Goal: Task Accomplishment & Management: Complete application form

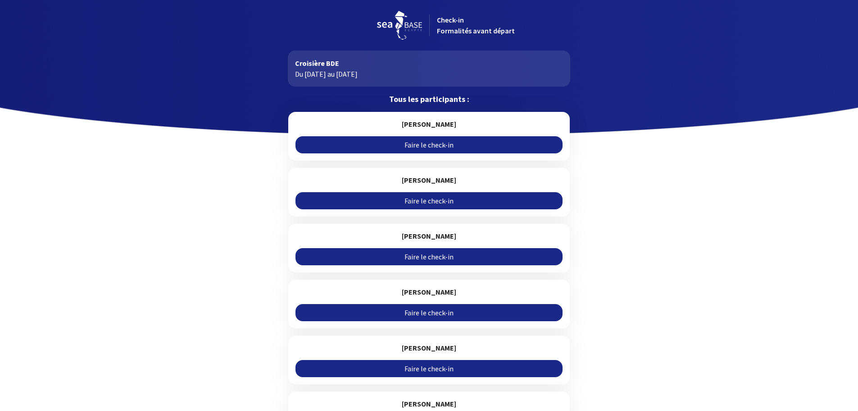
click at [431, 145] on link "Faire le check-in" at bounding box center [429, 144] width 267 height 17
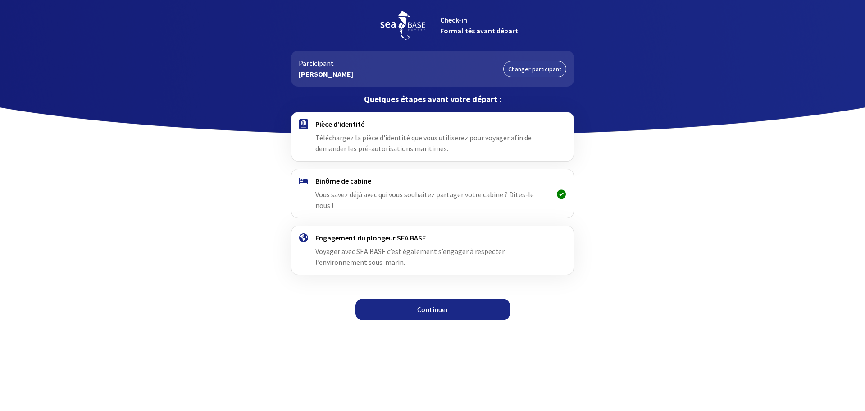
click at [420, 298] on link "Continuer" at bounding box center [433, 309] width 155 height 22
click at [437, 298] on link "Continuer" at bounding box center [433, 309] width 155 height 22
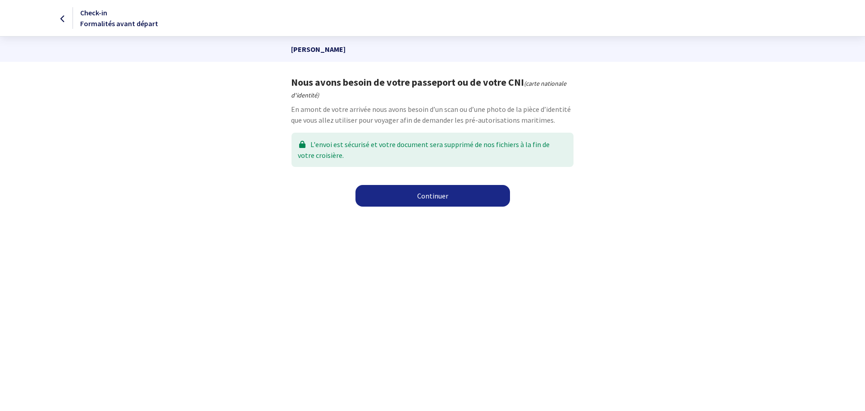
click at [426, 199] on link "Continuer" at bounding box center [433, 196] width 155 height 22
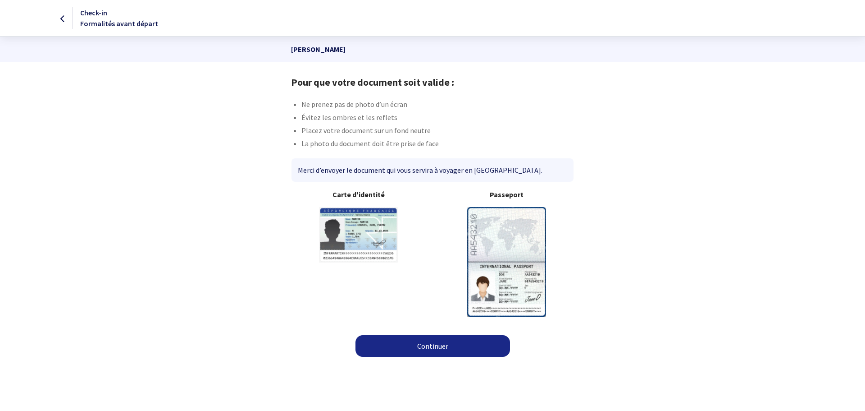
click at [426, 347] on link "Continuer" at bounding box center [433, 346] width 155 height 22
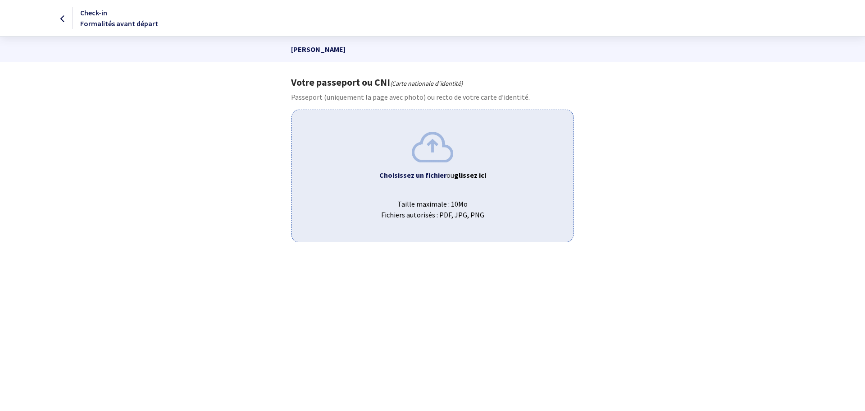
click at [433, 173] on b "Choisissez un fichier" at bounding box center [412, 174] width 67 height 9
click at [63, 19] on icon at bounding box center [62, 19] width 5 height 0
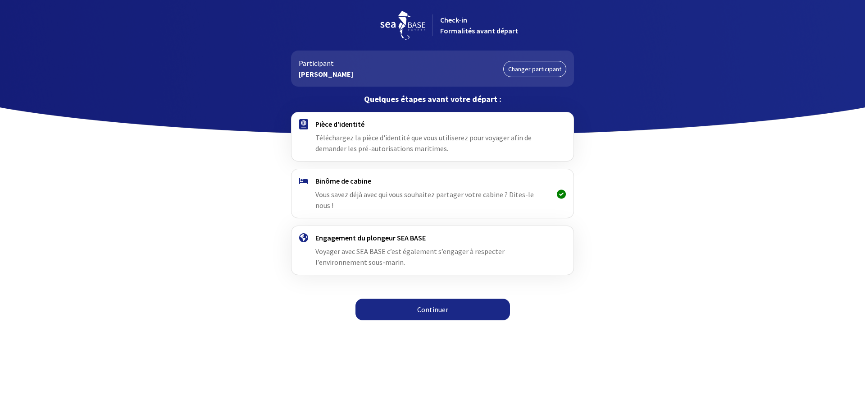
click at [63, 16] on div at bounding box center [432, 67] width 865 height 135
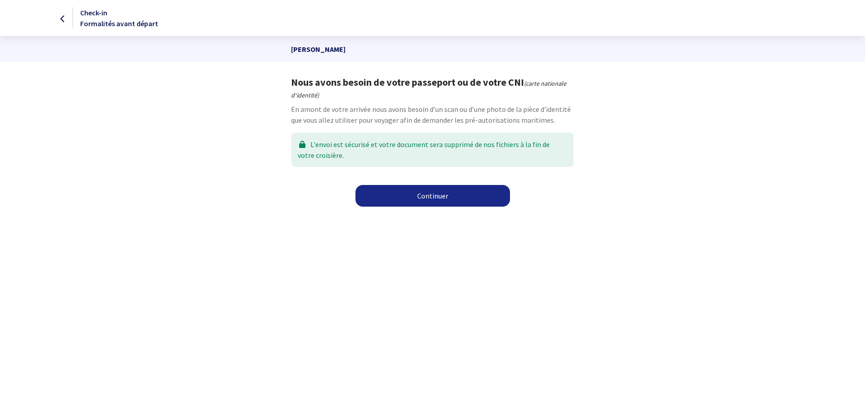
click at [415, 188] on link "Continuer" at bounding box center [433, 196] width 155 height 22
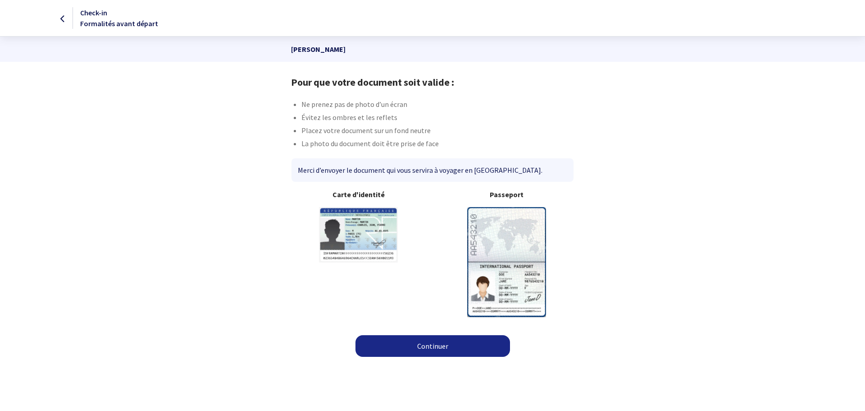
click at [448, 352] on link "Continuer" at bounding box center [433, 346] width 155 height 22
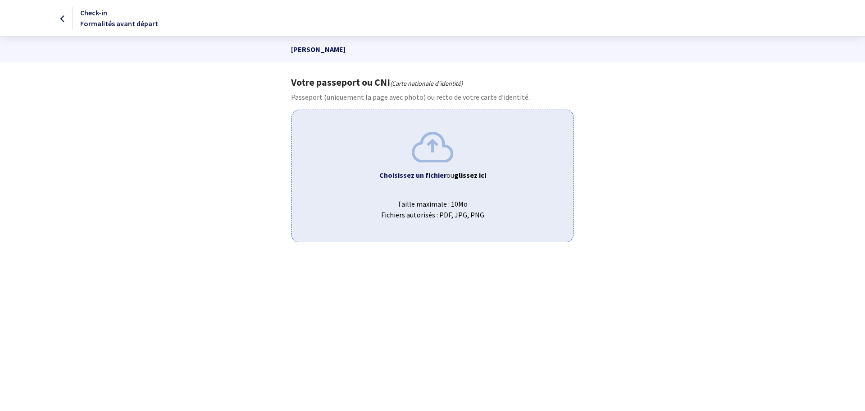
click at [429, 159] on img at bounding box center [432, 147] width 41 height 30
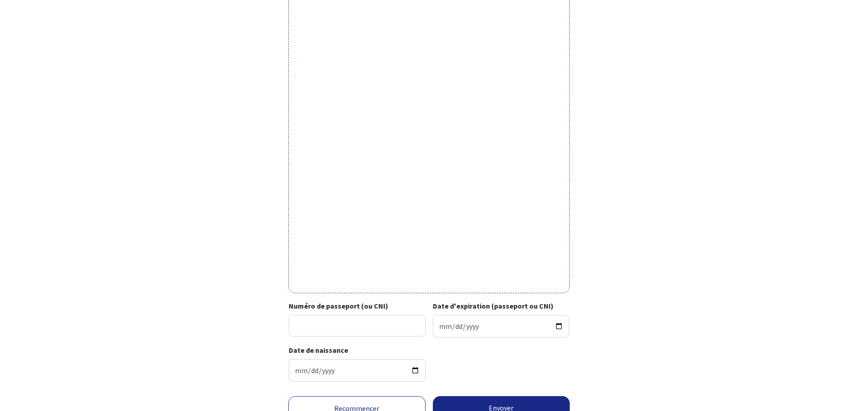
scroll to position [223, 0]
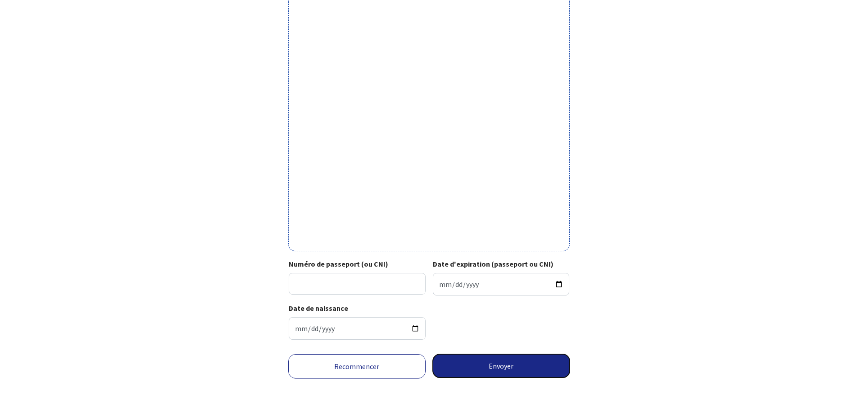
click at [498, 363] on button "Envoyer" at bounding box center [501, 365] width 137 height 23
type input "15CI38110"
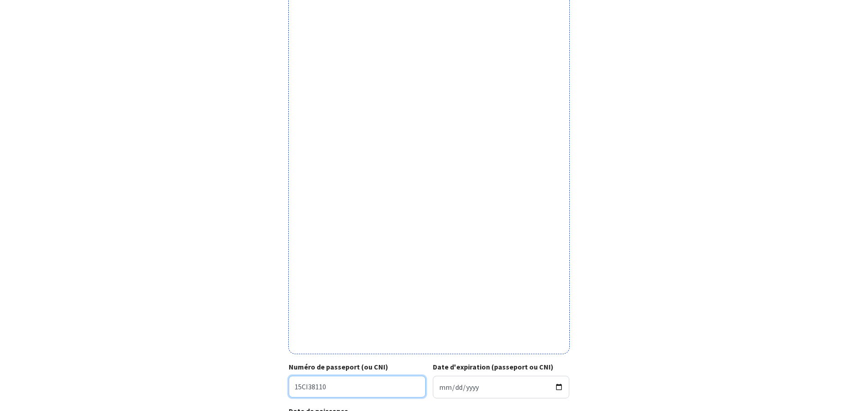
scroll to position [42, 0]
